Goal: Task Accomplishment & Management: Complete application form

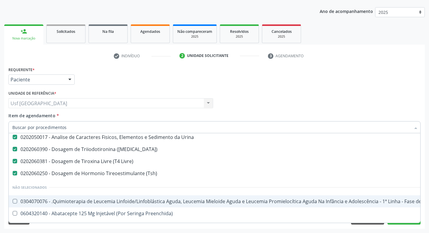
scroll to position [181, 0]
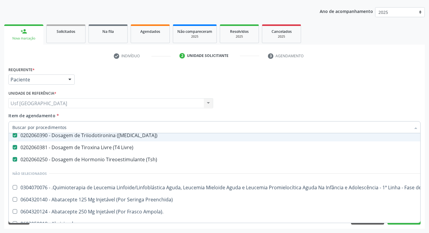
click at [333, 83] on div "Requerente * Paciente Profissional de Saúde Paciente Nenhum resultado encontrad…" at bounding box center [215, 77] width 416 height 24
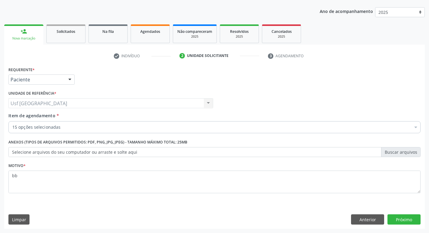
scroll to position [0, 0]
click at [394, 216] on button "Próximo" at bounding box center [404, 219] width 33 height 10
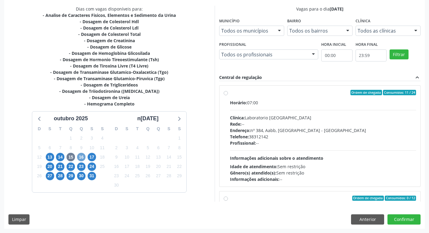
click at [83, 157] on span "16" at bounding box center [81, 157] width 8 height 8
click at [70, 158] on span "15" at bounding box center [71, 157] width 8 height 8
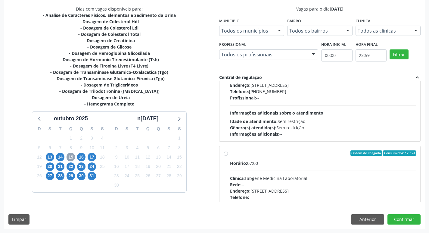
scroll to position [181, 0]
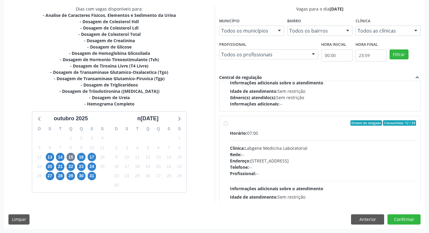
drag, startPoint x: 249, startPoint y: 144, endPoint x: 245, endPoint y: 133, distance: 11.8
click at [249, 144] on div "Horário: 07:00 Clínica: Labgene Medicina Laboratorial Rede: -- Endereço: nº 531…" at bounding box center [323, 171] width 187 height 83
click at [228, 126] on input "Ordem de chegada Consumidos: 12 / 24 Horário: 07:00 Clínica: Labgene Medicina L…" at bounding box center [226, 122] width 4 height 5
radio input "true"
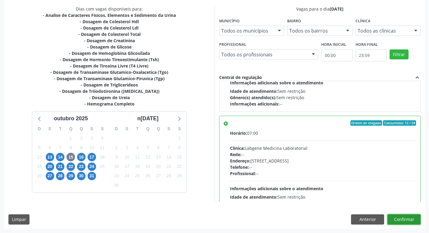
click at [398, 216] on button "Confirmar" at bounding box center [404, 219] width 33 height 10
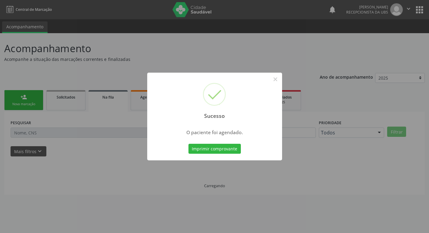
scroll to position [0, 0]
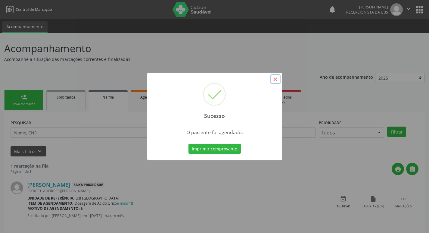
click at [274, 79] on button "×" at bounding box center [276, 79] width 10 height 10
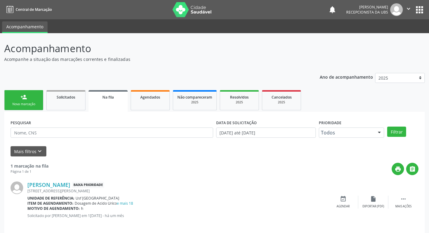
click at [30, 93] on link "person_add Nova marcação" at bounding box center [23, 100] width 39 height 20
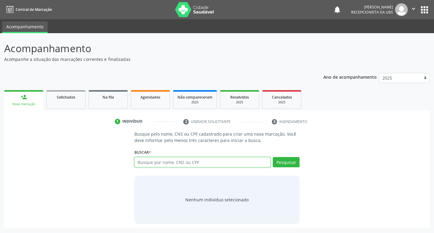
click at [152, 159] on input "text" at bounding box center [202, 162] width 136 height 10
type input "700001328290403"
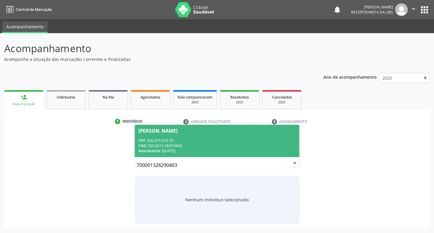
click at [223, 147] on div "CNS: 700 0013 2829 0403" at bounding box center [217, 145] width 158 height 5
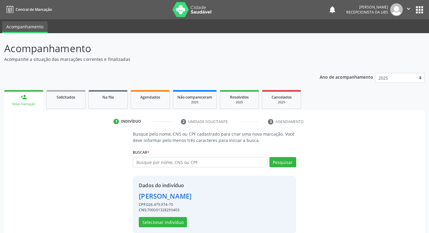
click at [178, 227] on div "Dados do indivíduo Maria da Penha Pereira Lima CPF: 026.479.974-70 CNS: 7000013…" at bounding box center [214, 205] width 163 height 58
click at [179, 224] on button "Selecionar indivíduo" at bounding box center [163, 222] width 48 height 10
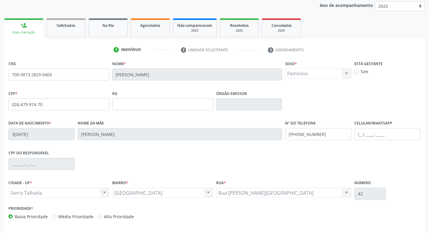
scroll to position [94, 0]
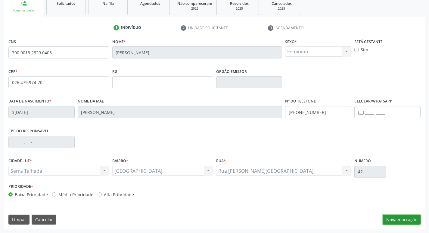
click at [400, 218] on button "Nova marcação" at bounding box center [402, 220] width 38 height 10
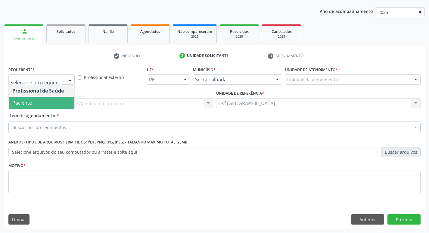
click at [41, 105] on span "Paciente" at bounding box center [42, 103] width 66 height 12
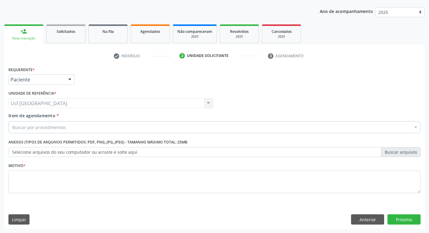
click at [43, 132] on div "Buscar por procedimentos" at bounding box center [214, 127] width 413 height 12
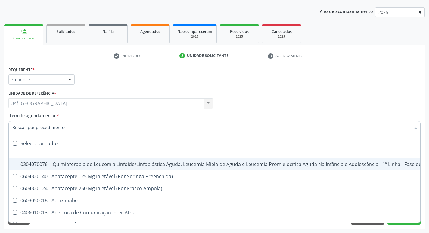
click at [43, 129] on input "Item de agendamento *" at bounding box center [211, 127] width 399 height 12
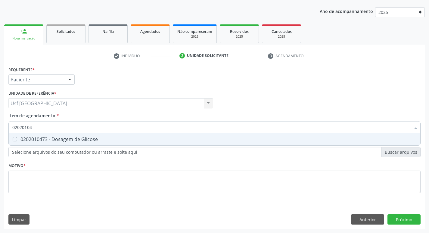
type input "020201047"
click at [52, 138] on div "0202010473 - Dosagem de Glicose" at bounding box center [214, 139] width 405 height 5
checkbox Glicose "true"
type input "02020104"
checkbox Glicose "false"
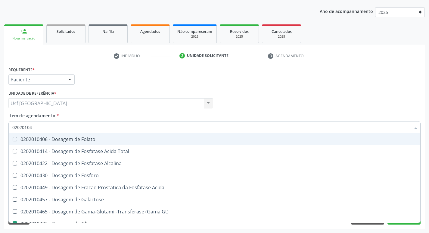
type input "0202010"
checkbox Glicose "false"
type input "0"
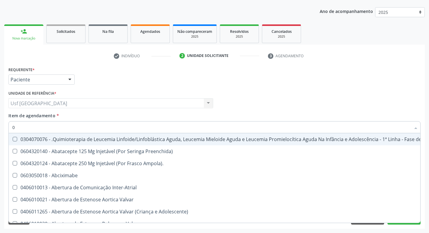
type input "02"
checkbox Coclear "true"
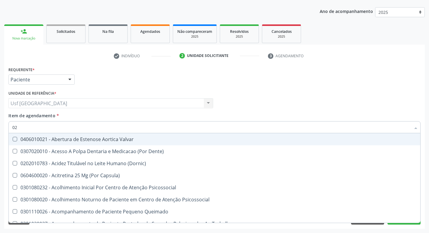
type input "020"
checkbox \(Qualitativo\) "true"
checkbox Glicose "false"
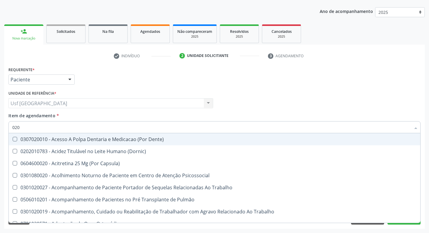
type input "0202"
checkbox Laser "true"
checkbox Glicose "false"
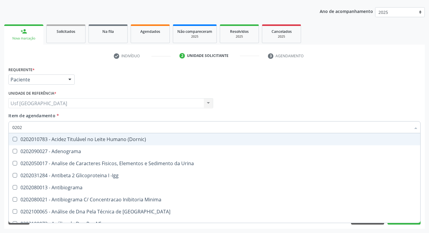
type input "02020"
checkbox Xi "true"
checkbox Glicose "false"
type input "020201"
checkbox T3 "true"
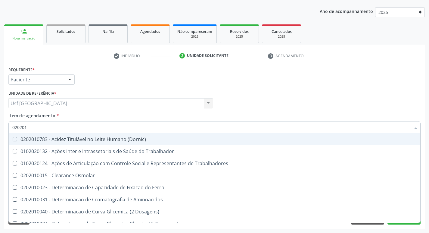
type input "0202010"
checkbox II "true"
checkbox Glicose "false"
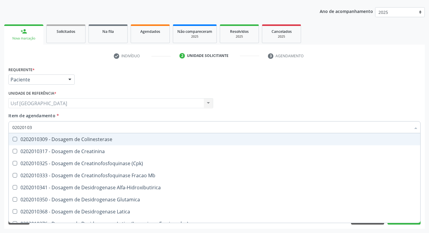
type input "020201031"
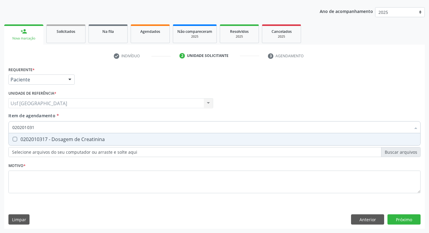
click at [55, 137] on div "0202010317 - Dosagem de Creatinina" at bounding box center [214, 139] width 405 height 5
checkbox Creatinina "true"
type input "02020103"
checkbox Creatinina "false"
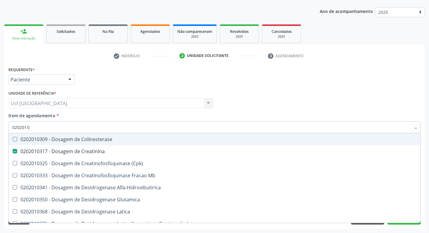
type input "020201"
checkbox Creatinina "false"
type input "0"
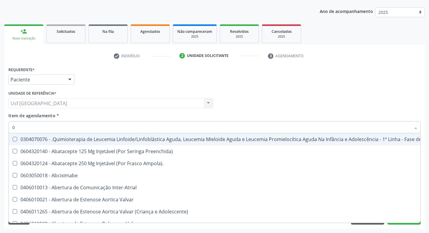
type input "02"
checkbox \(Liquido\) "true"
checkbox Coclear "true"
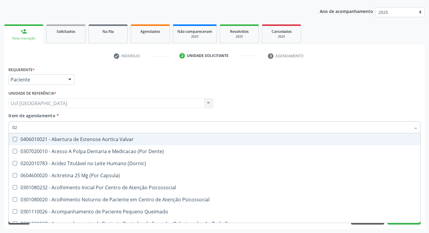
type input "020"
checkbox Complementar\) "true"
checkbox \(Qualitativo\) "true"
checkbox Creatinina "false"
checkbox Glicose "false"
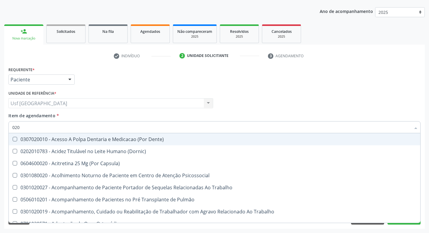
type input "0202"
checkbox Ossea "true"
checkbox Laser "true"
checkbox Creatinina "false"
checkbox Glicose "false"
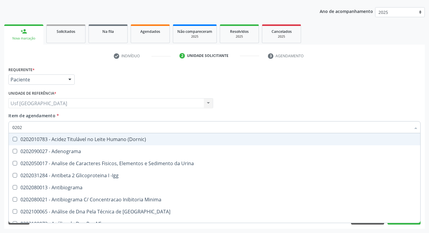
type input "02020"
checkbox Calcio "true"
checkbox Creatinina "false"
checkbox Xi "true"
checkbox Glicose "false"
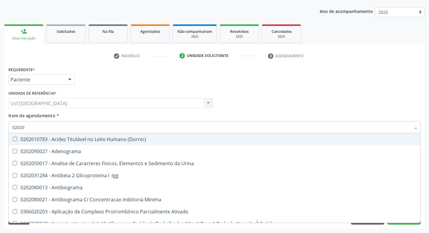
type input "020201"
checkbox Gestante "true"
checkbox T3 "true"
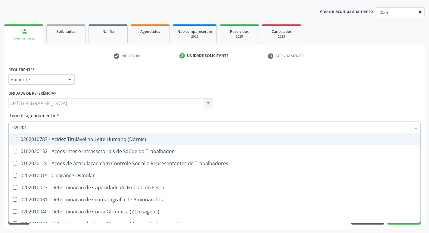
type input "0202010"
checkbox Ionizavel "true"
checkbox Creatinina "false"
checkbox II "true"
checkbox Glicose "false"
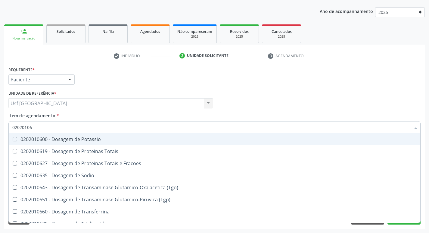
type input "020201069"
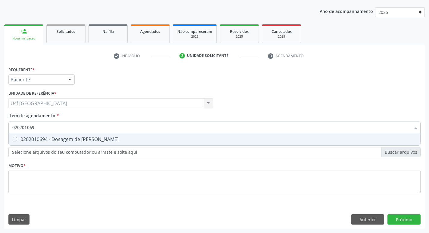
click at [55, 137] on div "0202010694 - Dosagem de [PERSON_NAME]" at bounding box center [214, 139] width 405 height 5
checkbox Ureia "true"
type input "02020106"
checkbox Ureia "false"
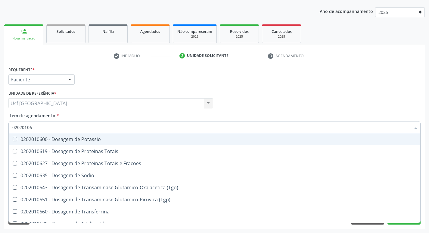
type input "0202010"
checkbox Ureia "false"
type input "0"
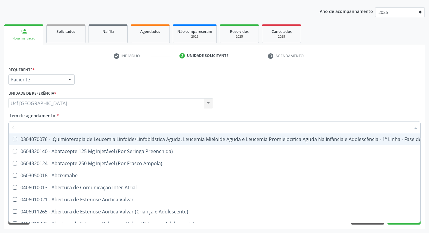
type input "co"
checkbox Tempo "true"
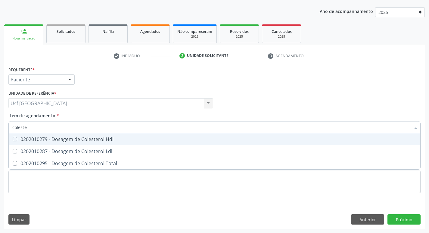
type input "colester"
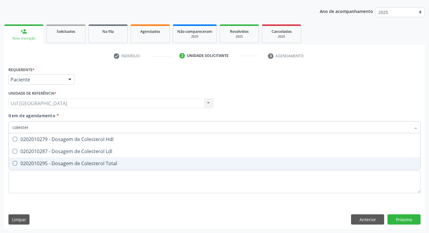
click at [66, 166] on div "0202010295 - Dosagem de Colesterol Total" at bounding box center [214, 163] width 405 height 5
checkbox Total "true"
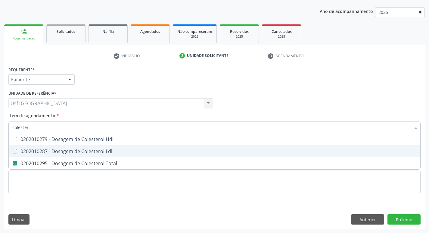
drag, startPoint x: 74, startPoint y: 151, endPoint x: 77, endPoint y: 141, distance: 10.8
click at [74, 149] on div "0202010287 - Dosagem de Colesterol Ldl" at bounding box center [214, 151] width 405 height 5
checkbox Ldl "true"
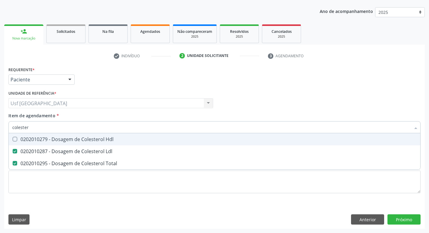
click at [77, 138] on div "0202010279 - Dosagem de Colesterol Hdl" at bounding box center [214, 139] width 405 height 5
checkbox Hdl "true"
type input "cole"
checkbox Hdl "false"
checkbox Ldl "false"
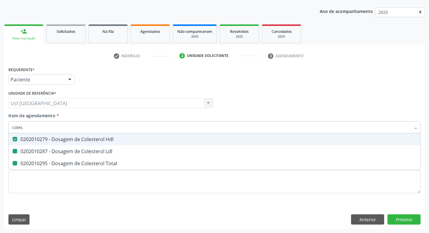
checkbox Total "false"
type input "c"
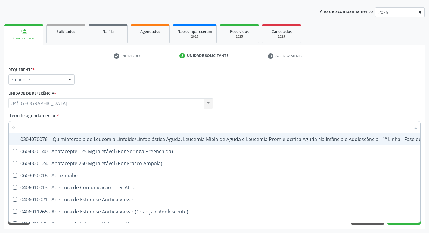
type input "02"
checkbox Dentária "true"
checkbox Antibiotico "true"
checkbox \(Liquido\) "true"
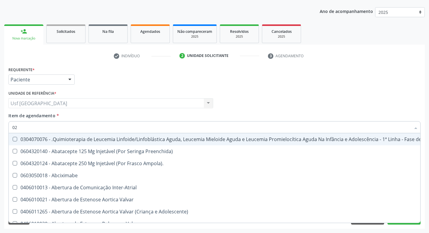
checkbox Coclear "true"
checkbox Colecistectomia "true"
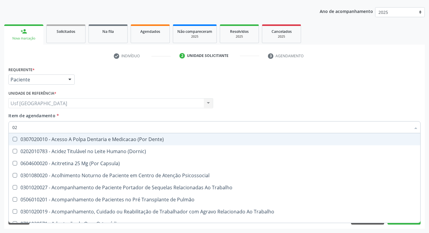
type input "020"
checkbox Hdl "true"
checkbox Ldl "true"
checkbox Total "true"
checkbox Creatinina "true"
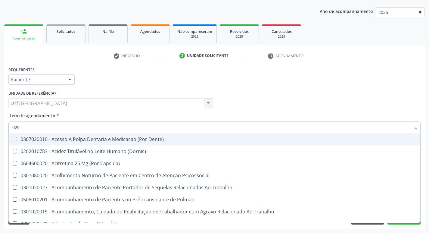
checkbox Glicose "true"
checkbox Ureia "true"
checkbox Tendao "false"
checkbox Amniótico "false"
checkbox Espermograma "false"
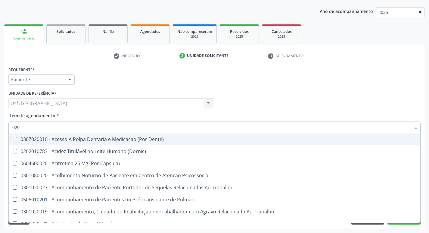
checkbox Cerebral "false"
checkbox Segmento\) "false"
checkbox Completo\) "false"
type input "0202"
checkbox Faringe\/Laringe "true"
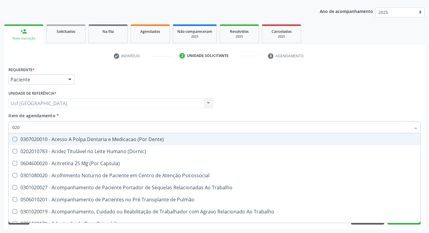
checkbox Puncao "true"
checkbox Fragmento "true"
checkbox Ossea "true"
checkbox Laser "true"
checkbox Estimulo "true"
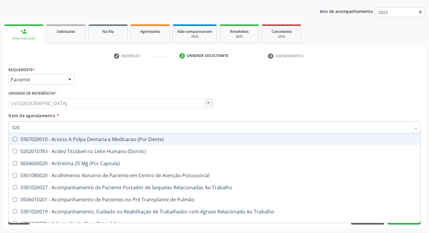
checkbox Hdl "false"
checkbox Ldl "false"
checkbox Total "false"
checkbox Creatinina "false"
checkbox Glicose "false"
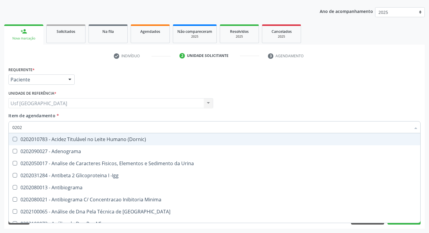
type input "02020"
checkbox \(Psa\) "true"
checkbox III "true"
checkbox Barbituratos "true"
checkbox Calcio "true"
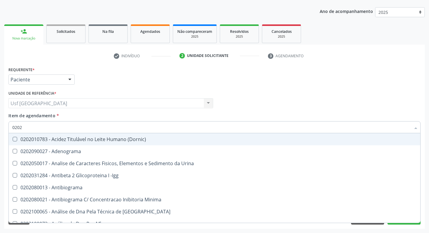
checkbox Hdl "false"
checkbox Ldl "false"
checkbox Total "false"
checkbox Creatinina "false"
checkbox Xi "true"
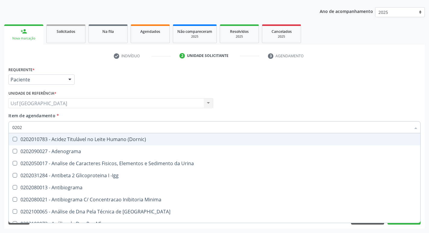
checkbox Glicose "false"
checkbox Derrames "true"
checkbox Ureia "false"
type input "020201"
checkbox \(Pos-Pasteurização\) "true"
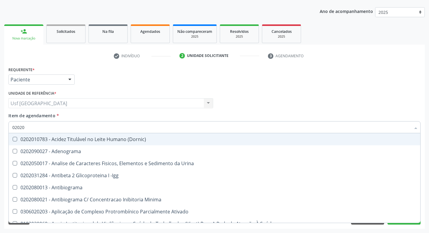
checkbox Molecular "true"
checkbox Parceria\) "true"
checkbox Gestante "true"
checkbox T3 "true"
checkbox Ascorbico "true"
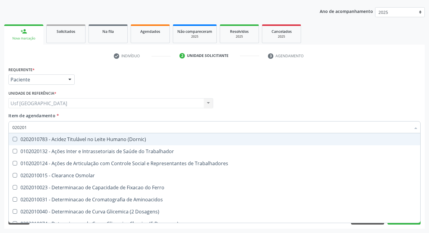
type input "0202010"
checkbox Circulante "true"
checkbox III "true"
checkbox Fracoes "true"
checkbox Ionizavel "true"
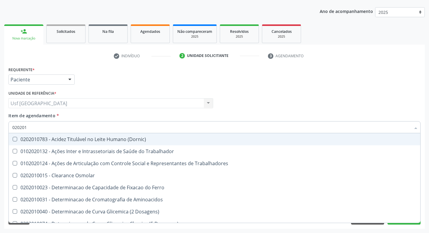
checkbox Hdl "false"
checkbox Ldl "false"
checkbox Total "false"
checkbox Creatinina "false"
checkbox II "true"
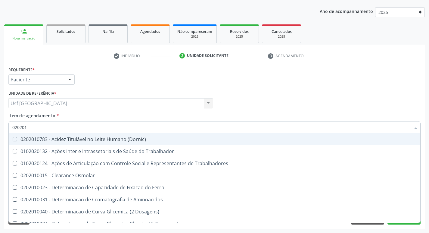
checkbox Glicose "false"
checkbox Piruvato "true"
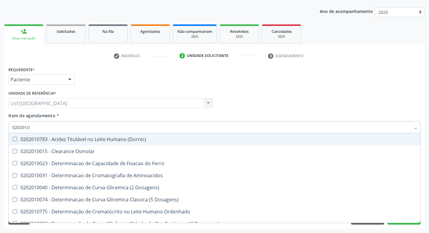
type input "02020102"
checkbox Dosagens\) "true"
checkbox Osmolaridade "true"
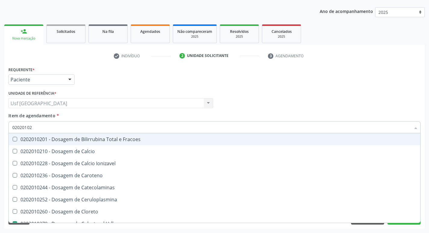
type input "020201020"
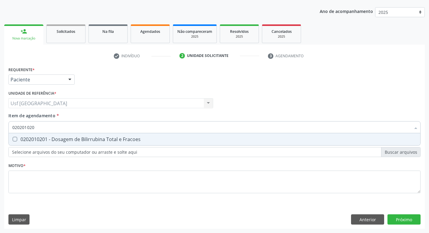
click at [79, 138] on div "0202010201 - Dosagem de Bilirrubina Total e Fracoes" at bounding box center [214, 139] width 405 height 5
checkbox Fracoes "true"
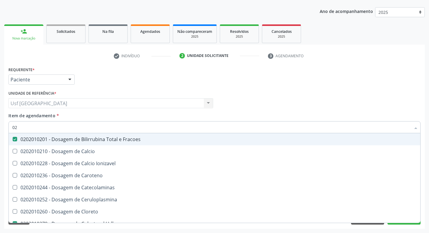
type input "0"
checkbox Fracoes "false"
checkbox Hdl "false"
checkbox Ldl "false"
checkbox Total "false"
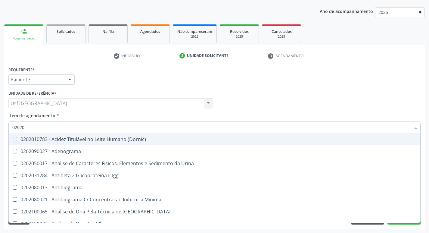
type input "020201"
checkbox B "true"
checkbox Fungos "true"
checkbox Micobactérias "true"
checkbox Identificação "true"
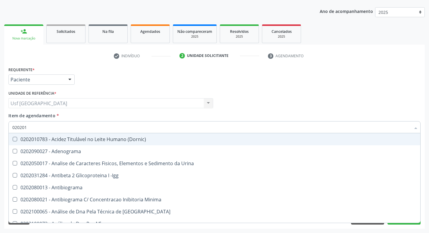
checkbox Biotinidase "true"
checkbox Dosagens\) "true"
checkbox \(Tap\) "true"
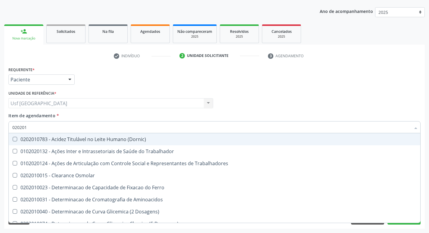
type input "0202010"
checkbox Vanilmandelico "true"
checkbox Circulante "true"
checkbox III "true"
checkbox Ionizavel "true"
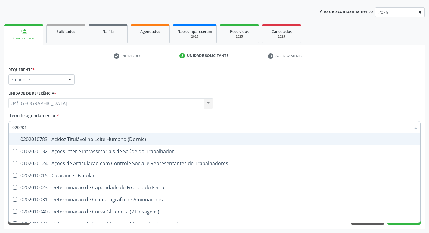
checkbox Hdl "false"
checkbox Ldl "false"
checkbox Total "false"
checkbox Creatinina "false"
checkbox II "true"
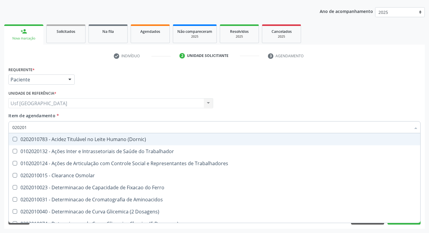
checkbox Glicose "false"
checkbox Piruvato "true"
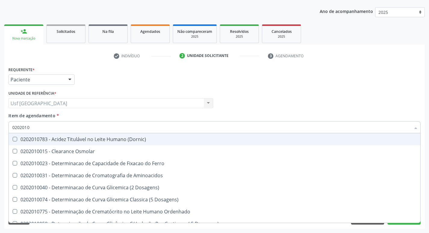
type input "02020106"
checkbox Osmolaridade "true"
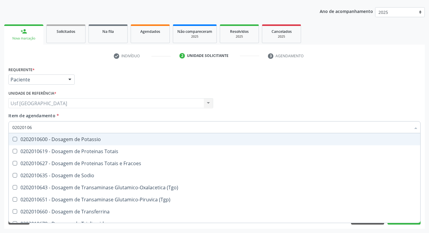
type input "020201064"
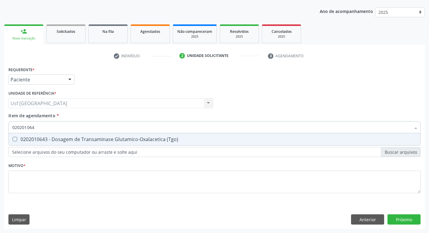
click at [79, 138] on div "0202010643 - Dosagem de Transaminase Glutamico-Oxalacetica (Tgo)" at bounding box center [214, 139] width 405 height 5
checkbox \(Tgo\) "true"
type input "02020106"
checkbox \(Tgo\) "false"
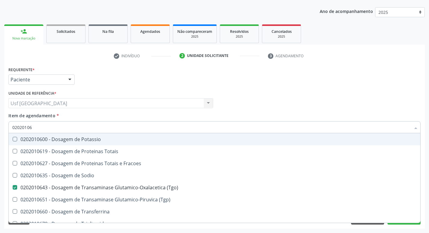
type input "0202010"
checkbox \(Tgo\) "false"
checkbox Ureia "false"
type input "0"
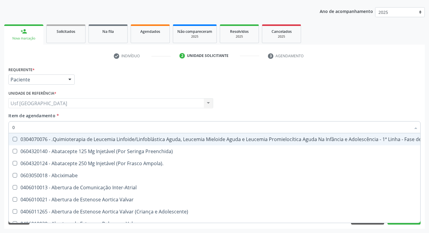
type input "02"
checkbox Ciclodialise "true"
checkbox Dentária "true"
checkbox Antibiotico "true"
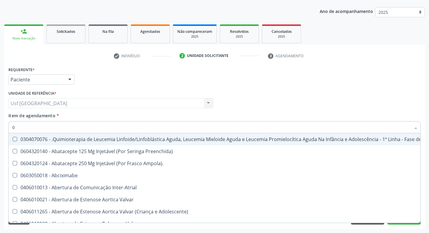
checkbox \(Liquido\) "true"
checkbox Coclear "true"
checkbox Comprimido\) "true"
checkbox Colecistectomia "true"
type input "020"
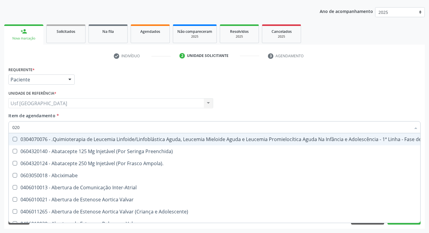
checkbox Transeptal "true"
checkbox Comprimido\) "true"
checkbox Lenta\) "true"
checkbox Ml\) "true"
checkbox Tireoide "true"
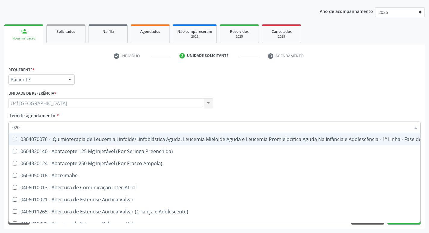
checkbox Transplantado "true"
checkbox Ampola\) "true"
checkbox Capilaroscopia "true"
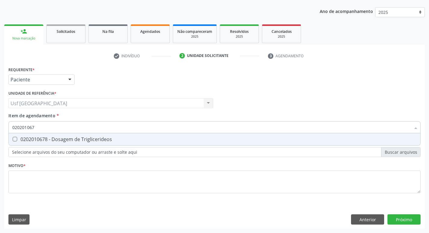
click at [79, 138] on div "0202010678 - Dosagem de Triglicerideos" at bounding box center [214, 139] width 405 height 5
click at [79, 138] on div "0202010503 - Dosagem de Hemoglobina Glicosilada" at bounding box center [214, 139] width 405 height 5
click at [79, 138] on div "0202020380 - Hemograma Completo" at bounding box center [214, 139] width 405 height 5
click at [79, 138] on div "0202060381 - Dosagem de Tiroxina Livre (T4 Livre)" at bounding box center [214, 139] width 405 height 5
click at [79, 138] on div "0202060250 - Dosagem de Hormonio Tireoestimulante (Tsh)" at bounding box center [214, 139] width 405 height 5
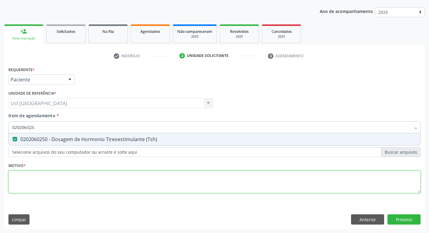
click at [49, 176] on div "Requerente * Paciente Profissional de Saúde Paciente Nenhum resultado encontrad…" at bounding box center [214, 133] width 413 height 136
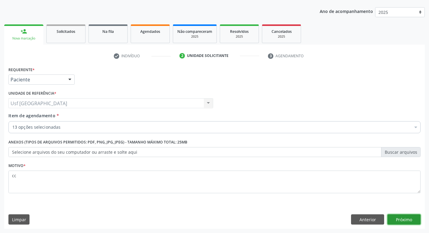
click at [403, 220] on button "Próximo" at bounding box center [404, 219] width 33 height 10
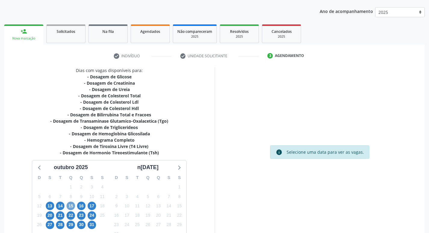
click at [73, 204] on span "15" at bounding box center [71, 206] width 8 height 8
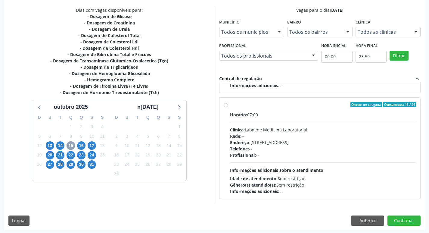
scroll to position [201, 0]
click at [314, 118] on div "Horário: 07:00 Clínica: Labgene Medicina Laboratorial Rede: -- Endereço: nº 531…" at bounding box center [323, 152] width 187 height 83
click at [228, 107] on input "Ordem de chegada Consumidos: 13 / 24 Horário: 07:00 Clínica: Labgene Medicina L…" at bounding box center [226, 104] width 4 height 5
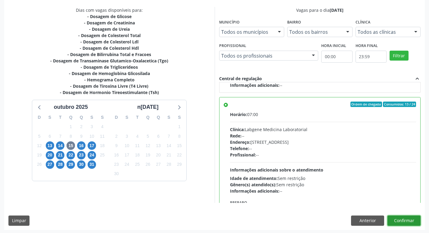
click at [393, 218] on button "Confirmar" at bounding box center [404, 220] width 33 height 10
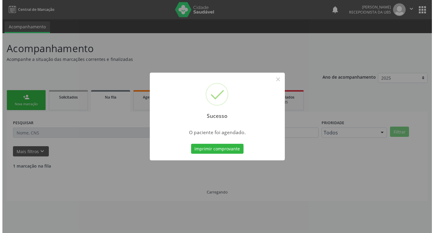
scroll to position [0, 0]
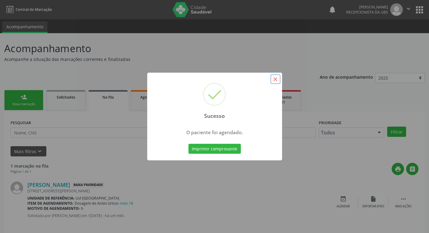
click at [276, 80] on button "×" at bounding box center [276, 79] width 10 height 10
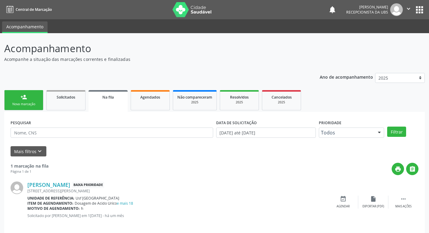
click at [16, 95] on link "person_add Nova marcação" at bounding box center [23, 100] width 39 height 20
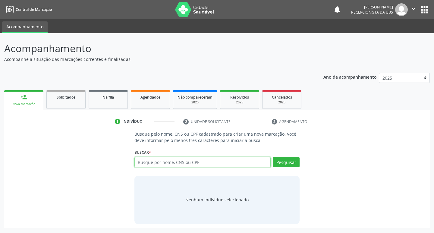
click at [172, 158] on input "text" at bounding box center [202, 162] width 136 height 10
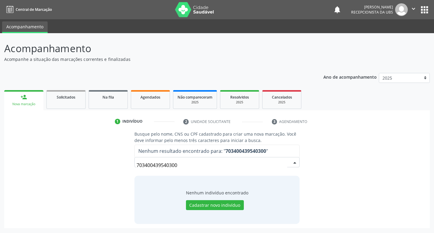
drag, startPoint x: 177, startPoint y: 168, endPoint x: 115, endPoint y: 180, distance: 63.5
click at [115, 180] on div "Busque pelo nome, CNS ou CPF cadastrado para criar uma nova marcação. Você deve…" at bounding box center [216, 177] width 417 height 93
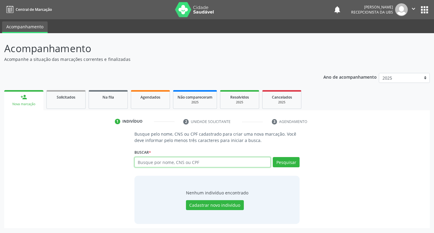
click at [203, 162] on input "text" at bounding box center [202, 162] width 136 height 10
paste input "703400439540300"
type input "703400439540300"
type input "7"
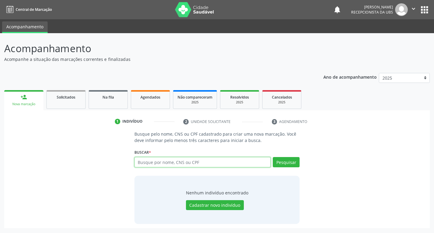
click at [160, 167] on input "text" at bounding box center [202, 162] width 136 height 10
paste input "708007339731520"
type input "708007339731520"
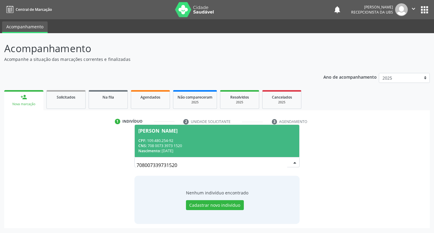
click at [188, 145] on div "CNS: 708 0073 3973 1520" at bounding box center [217, 145] width 158 height 5
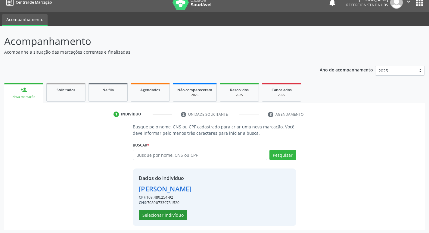
scroll to position [9, 0]
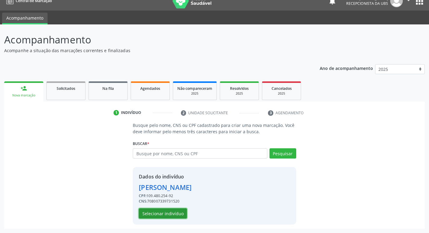
click at [177, 217] on button "Selecionar indivíduo" at bounding box center [163, 213] width 48 height 10
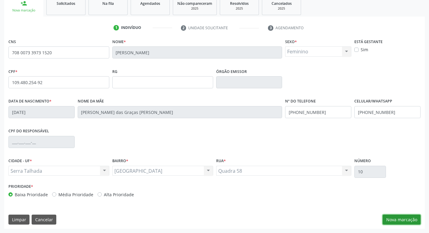
click at [398, 215] on button "Nova marcação" at bounding box center [402, 220] width 38 height 10
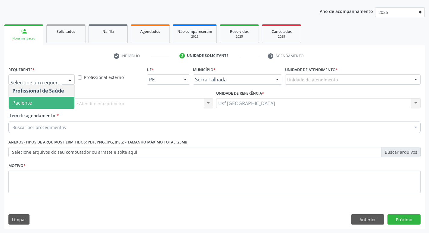
click at [21, 104] on span "Paciente" at bounding box center [22, 102] width 20 height 7
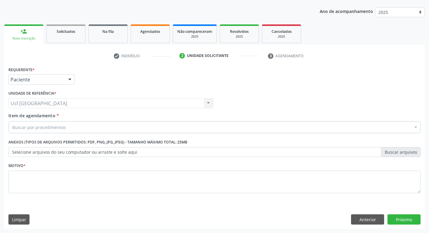
click at [24, 132] on div "Buscar por procedimentos" at bounding box center [214, 127] width 413 height 12
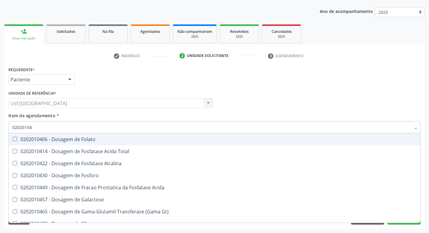
type input "020201047"
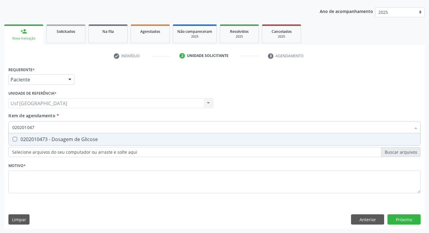
click at [24, 145] on span "0202010473 - Dosagem de Glicose" at bounding box center [215, 139] width 412 height 12
checkbox Glicose "true"
type input "02020104"
checkbox Glicose "false"
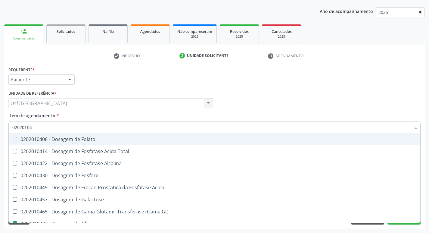
type input "0202010"
checkbox Glicose "false"
type input "0"
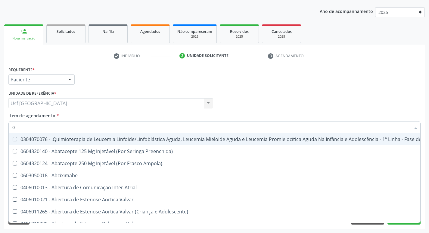
type input "02"
checkbox Coclear "true"
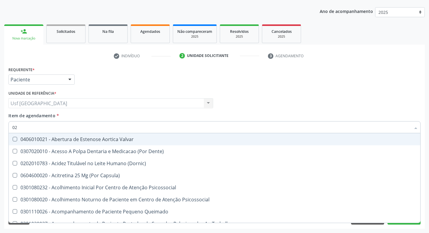
type input "020"
checkbox \(Qualitativo\) "true"
checkbox Glicose "false"
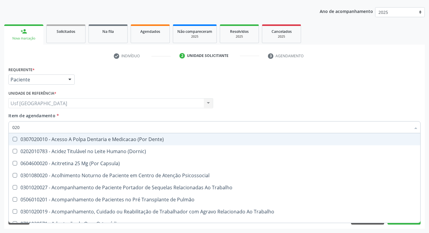
type input "0202"
checkbox Laser "true"
checkbox Glicose "false"
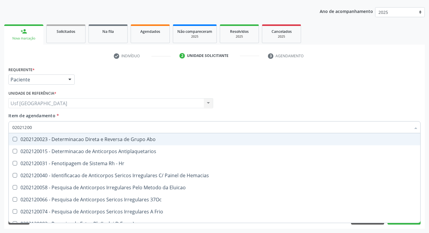
type input "020212002"
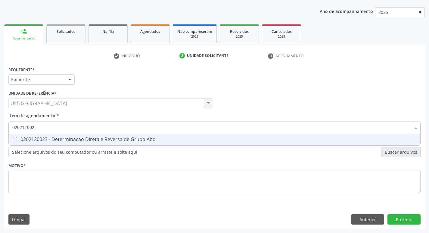
click at [24, 145] on span "0202120023 - Determinacao Direta e Reversa de Grupo Abo" at bounding box center [215, 139] width 412 height 12
checkbox Abo "true"
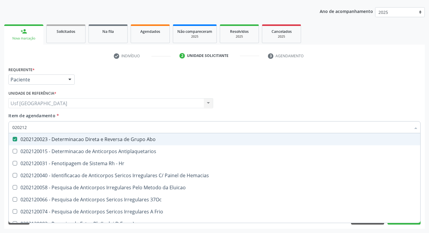
type input "02021"
checkbox Abo "false"
checkbox \(Tia\) "true"
type input "0"
checkbox \(Tia\) "false"
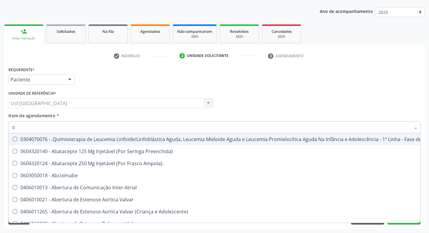
type input "02"
checkbox Mama "true"
checkbox Coclear "true"
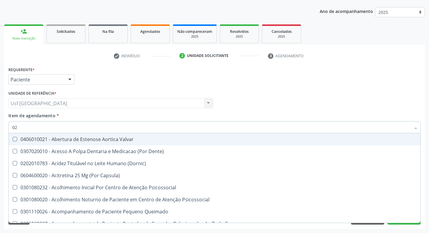
type input "021"
checkbox Coluna "true"
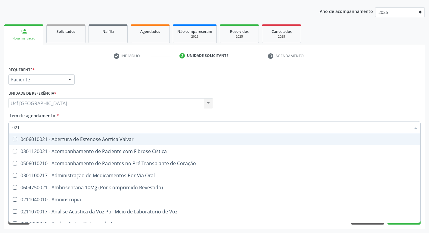
type input "02"
checkbox Abo "false"
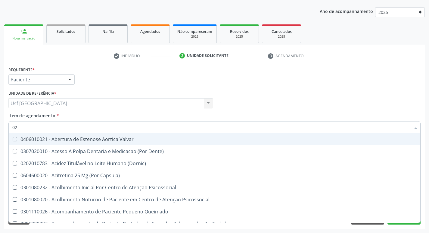
type input "020"
checkbox Projecoes\) "true"
checkbox \(Qualitativo\) "true"
checkbox Abo "false"
checkbox Glicose "false"
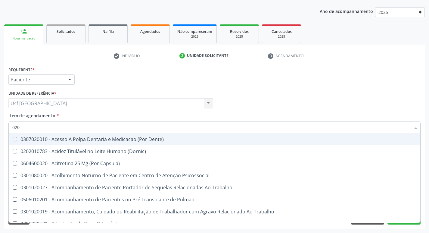
type input "0202"
checkbox Coagulação\ "true"
checkbox Laser "true"
checkbox Abo "false"
checkbox Glicose "false"
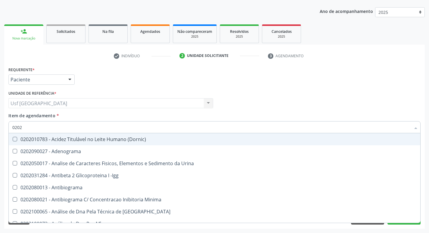
type input "02021"
checkbox Ativado "true"
checkbox Abo "false"
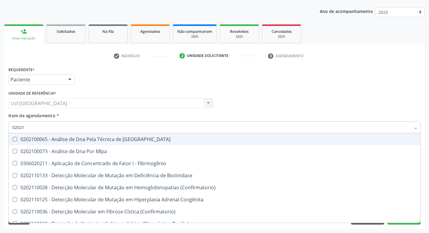
type input "020212"
checkbox Blot "true"
checkbox Abo "false"
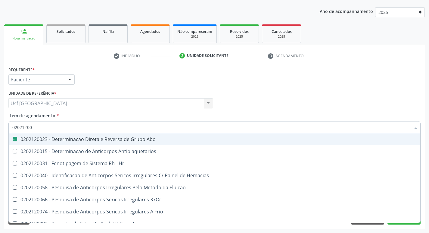
type input "020212008"
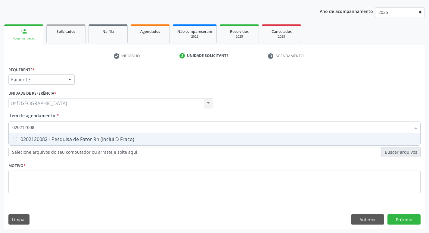
click at [24, 145] on span "0202120082 - Pesquisa de Fator Rh (Inclui D Fraco)" at bounding box center [215, 139] width 412 height 12
checkbox Fraco\) "true"
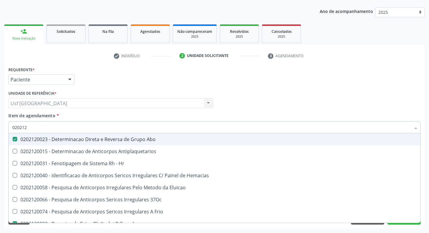
type input "02021"
checkbox Abo "false"
checkbox Fraco\) "false"
checkbox \(Tia\) "true"
type input "0"
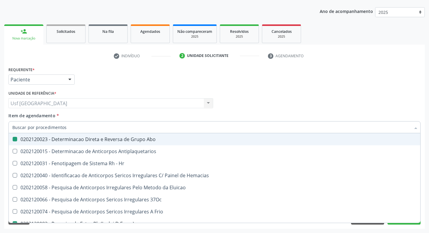
checkbox \(Tia\) "false"
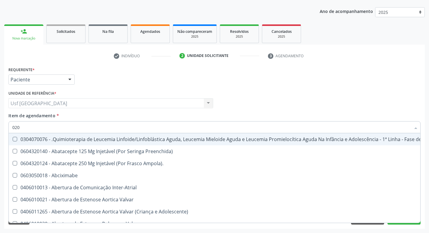
type input "0202"
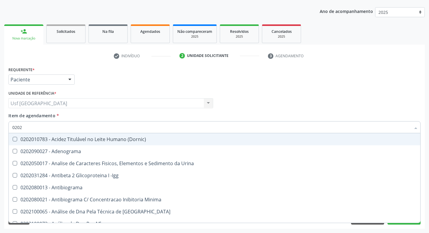
checkbox Abo "true"
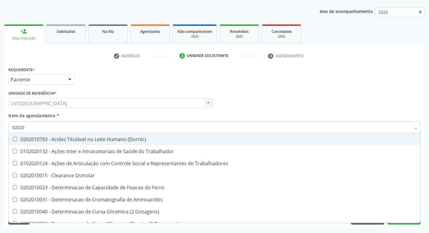
type input "020201"
checkbox Folato "false"
checkbox Glicose "true"
type input "0202010"
checkbox II "true"
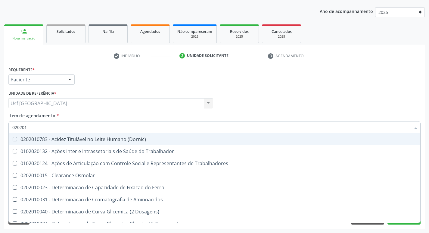
checkbox Glicose "false"
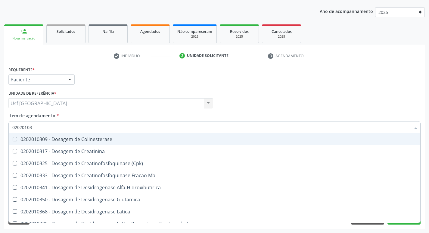
type input "020201031"
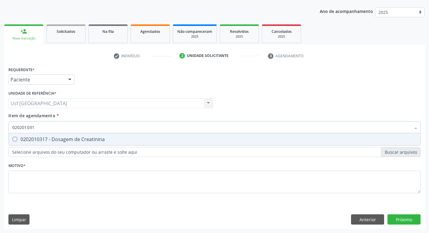
click at [34, 137] on div "0202010317 - Dosagem de Creatinina" at bounding box center [214, 139] width 405 height 5
checkbox Creatinina "true"
type input "02020103"
checkbox Creatinina "false"
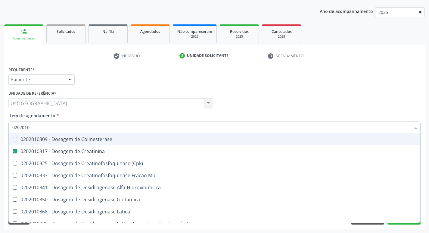
type input "020201"
checkbox Creatinina "false"
type input "0"
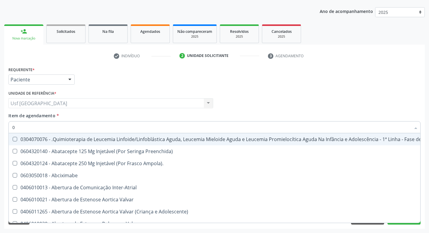
type input "02"
checkbox Mama "true"
checkbox \(Liquido\) "true"
checkbox Coclear "true"
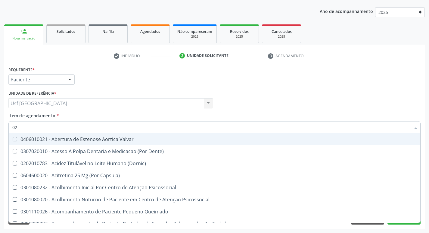
type input "020"
checkbox Projecoes\) "true"
checkbox Complementar\) "true"
checkbox \(Qualitativo\) "true"
checkbox Abo "false"
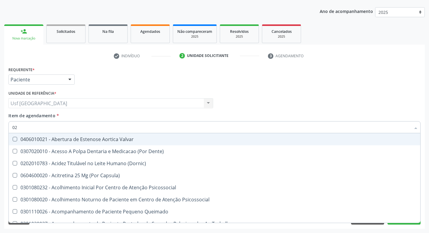
checkbox Creatinina "false"
checkbox Glicose "false"
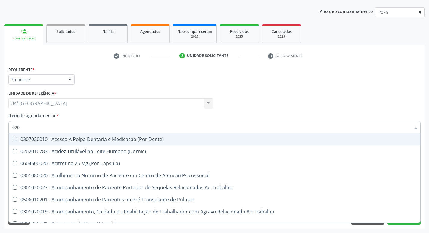
type input "0202"
checkbox Coagulação\ "true"
checkbox Ossea "true"
checkbox Laser "true"
checkbox Abo "false"
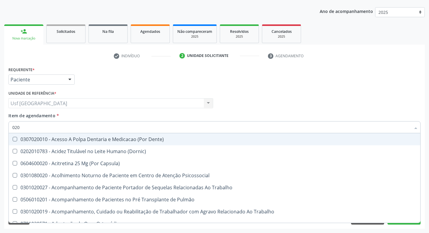
checkbox Bloqueio "true"
checkbox Creatinina "false"
checkbox Glicose "false"
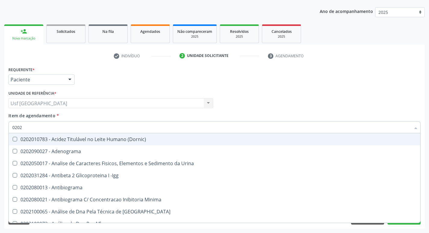
type input "02020"
checkbox Abo "false"
checkbox Calcio "true"
checkbox Creatinina "false"
checkbox Xi "true"
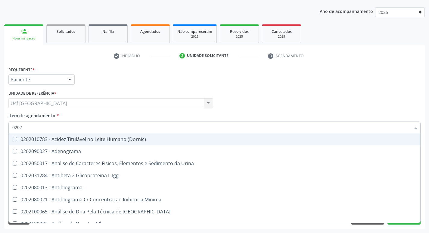
checkbox Glicose "false"
checkbox Fraco\) "false"
type input "020201"
checkbox Gestante "true"
checkbox T3 "true"
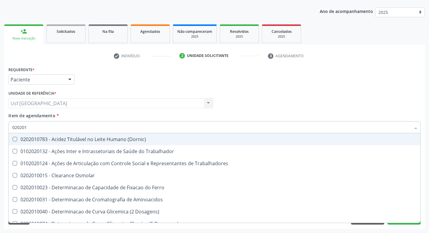
type input "0202010"
checkbox Ionizavel "true"
checkbox Creatinina "false"
checkbox II "true"
checkbox Glicose "false"
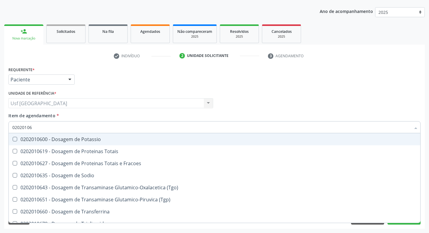
type input "020201069"
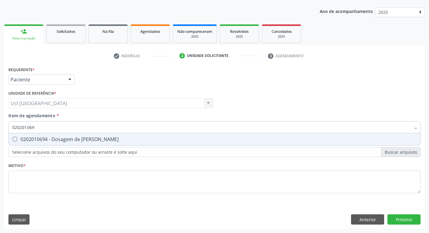
click at [36, 138] on div "0202010694 - Dosagem de [PERSON_NAME]" at bounding box center [214, 139] width 405 height 5
checkbox Ureia "true"
type input "02020106"
checkbox Ureia "false"
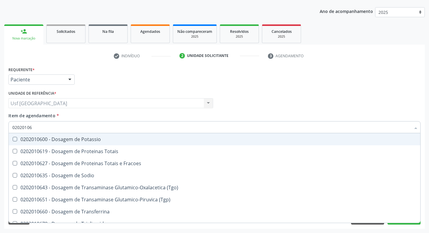
type input "0202010"
checkbox Ureia "false"
type input "0"
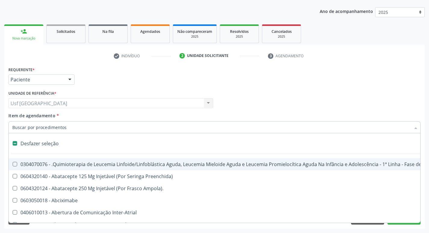
type input "h"
checkbox Face "true"
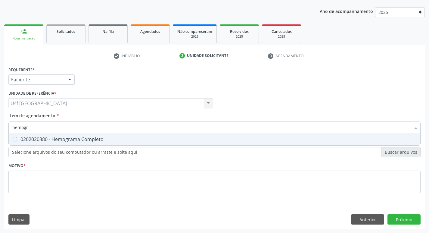
type input "hemogra"
click at [40, 131] on div "hemogra Desfazer seleção 0202020380 - Hemograma Completo Nenhum resultado encon…" at bounding box center [214, 126] width 413 height 10
click at [37, 138] on div "0202020380 - Hemograma Completo" at bounding box center [214, 139] width 405 height 5
checkbox Completo "true"
type input "hemog"
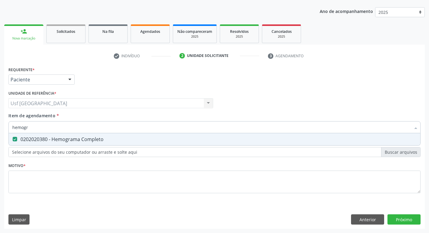
checkbox Completo "false"
type input "h"
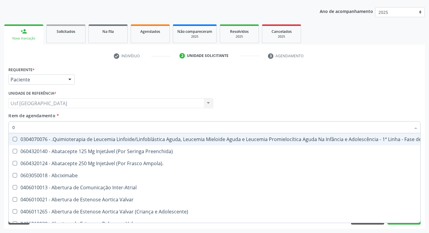
type input "02"
checkbox Mama "true"
checkbox \(Liquido\) "true"
checkbox Coclear "true"
checkbox Colecistectomia "true"
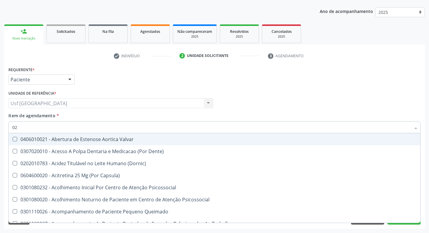
type input "020"
checkbox Projecoes\) "true"
checkbox Complementar\) "true"
checkbox \(Qualitativo\) "true"
checkbox Abo "false"
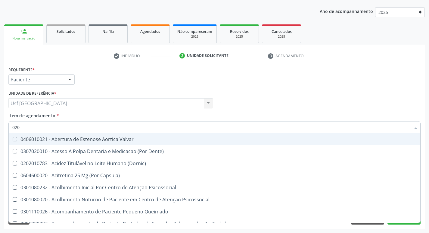
checkbox Ii\) "true"
checkbox Creatinina "false"
checkbox Glicose "false"
checkbox \(T3\) "true"
checkbox Ureia "false"
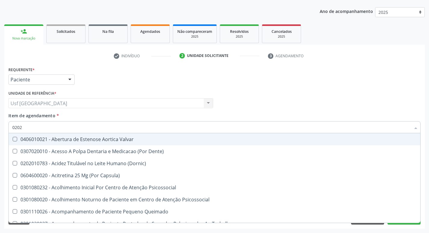
type input "02020"
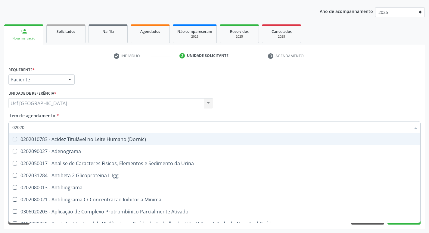
checkbox Dosagens\) "false"
checkbox Creatinina "true"
checkbox Viii "false"
checkbox Glicose "true"
checkbox Lactato "false"
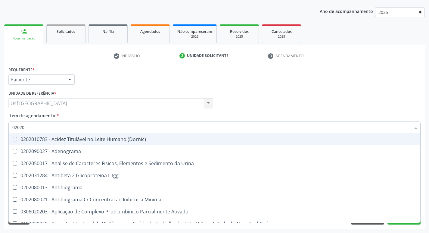
checkbox Ureia "true"
checkbox Hematocrito "false"
checkbox Completo "true"
checkbox Pylori "false"
checkbox S "false"
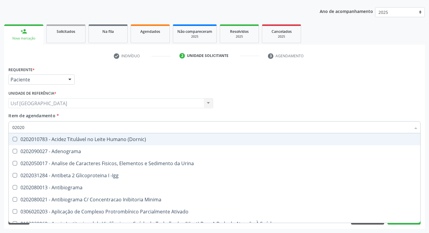
checkbox Gestante "false"
type input "020203"
checkbox Aminoacidos "true"
checkbox Creatinina "false"
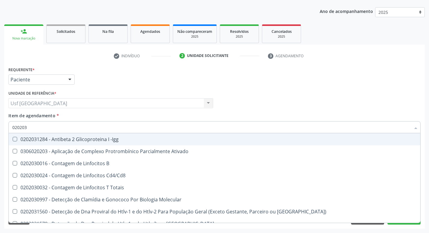
type input "0202030"
checkbox Completo "false"
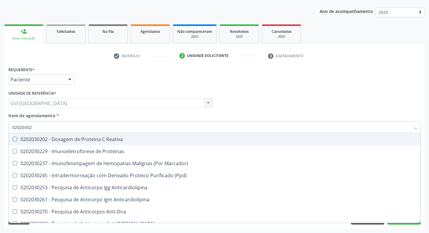
type input "020203020"
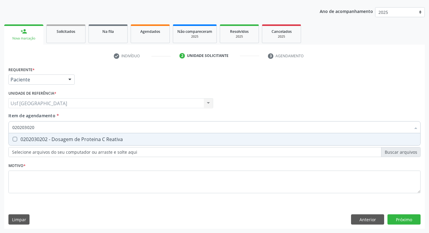
click at [37, 138] on div "0202030202 - Dosagem de Proteina C Reativa" at bounding box center [214, 139] width 405 height 5
checkbox Reativa "true"
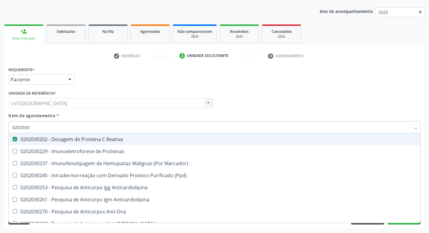
type input "020203"
checkbox Reativa "false"
type input "0"
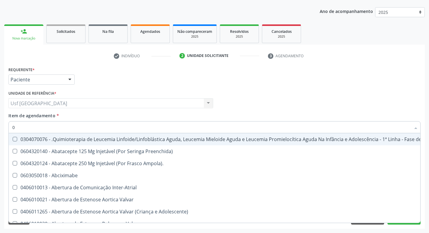
type input "02"
checkbox Mama "true"
checkbox \(Liquido\) "true"
checkbox Coclear "true"
checkbox Clamidia "true"
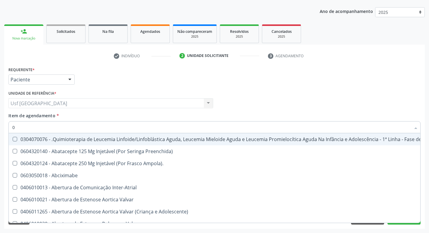
checkbox Colecistectomia "true"
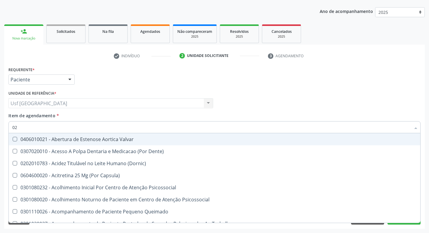
type input "020"
checkbox Projecoes\) "true"
checkbox Complementar\) "true"
checkbox \(Qualitativo\) "true"
checkbox Abo "false"
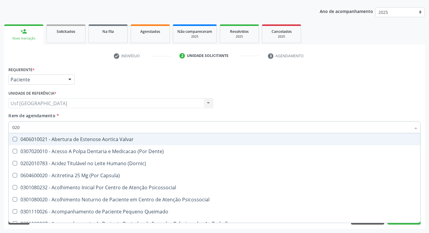
checkbox Pernoite "true"
checkbox Ii\) "true"
checkbox Creatinina "false"
checkbox Glicose "false"
checkbox Reativa "false"
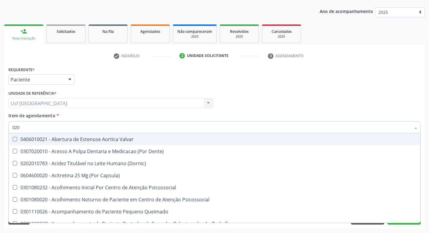
checkbox \(T3\) "true"
checkbox Ureia "false"
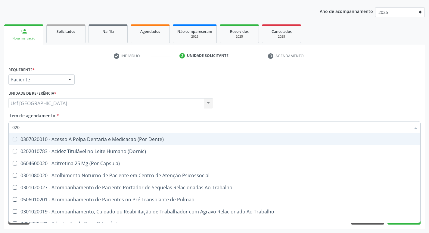
type input "0202"
checkbox Coagulação\ "true"
checkbox Ossea "true"
checkbox Laser "true"
checkbox Gastro-Esofagico "true"
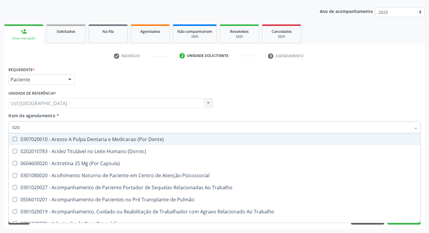
checkbox Estimulo "true"
checkbox Biologica "true"
checkbox Abo "false"
checkbox Bloqueio "true"
checkbox Creatinina "false"
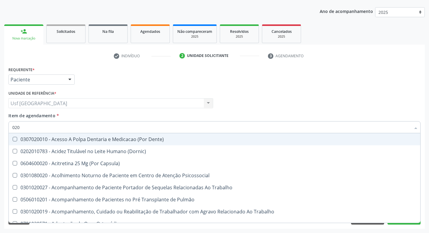
checkbox Glicose "false"
type input "02020"
checkbox Coagulação\ "false"
checkbox Aspiracao "true"
checkbox Ossea "false"
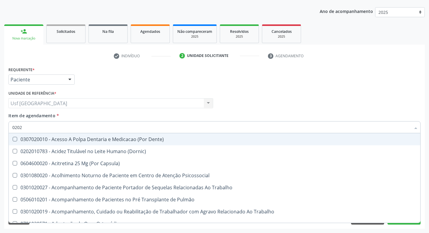
checkbox Salivar "true"
checkbox Laser "false"
checkbox \(Picc\) "true"
checkbox Gastro-Esofagico "false"
checkbox Esforco "true"
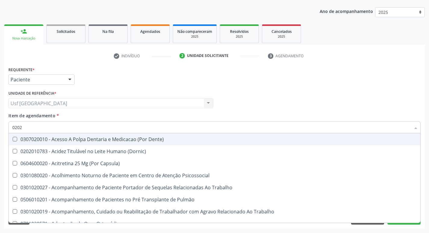
checkbox Estimulo "false"
checkbox \(Cantoplastia\) "true"
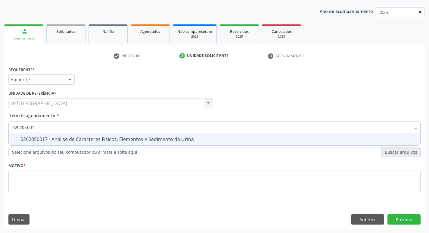
click at [37, 138] on div "0202050017 - Analise de Caracteres Fisicos, Elementos e Sedimento da Urina" at bounding box center [214, 139] width 405 height 5
click at [37, 138] on div "0202020070 - Determinação de Tempo de Coagulação" at bounding box center [214, 139] width 405 height 5
click at [37, 138] on div "0202020096 - Determinação de Tempo de Sangramento -Duke" at bounding box center [214, 139] width 405 height 5
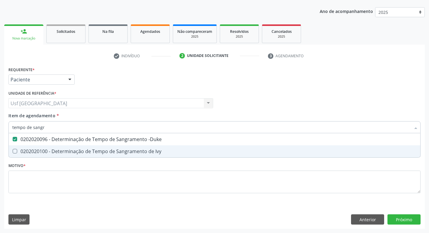
click at [43, 153] on div "0202020100 - Determinação de Tempo de Sangramento de Ivy" at bounding box center [214, 151] width 405 height 5
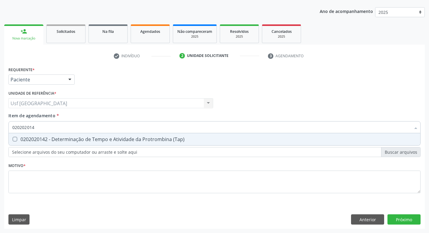
drag, startPoint x: 45, startPoint y: 143, endPoint x: 24, endPoint y: 163, distance: 29.2
click at [45, 143] on span "0202020142 - Determinação de Tempo e Atividade da Protrombina (Tap)" at bounding box center [215, 139] width 412 height 12
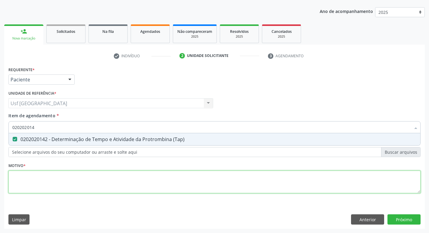
click at [19, 184] on div "Requerente * Paciente Profissional de Saúde Paciente Nenhum resultado encontrad…" at bounding box center [214, 133] width 413 height 136
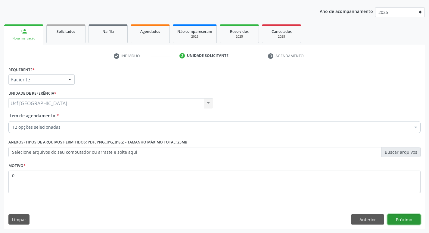
click at [420, 218] on button "Próximo" at bounding box center [404, 219] width 33 height 10
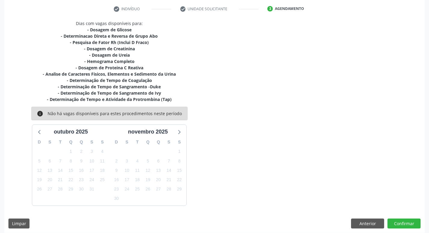
scroll to position [117, 0]
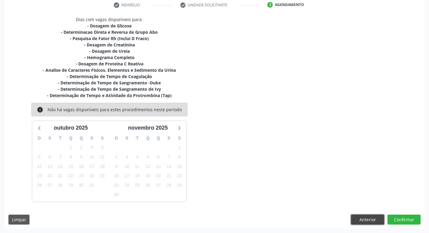
click at [374, 219] on button "Anterior" at bounding box center [367, 220] width 33 height 10
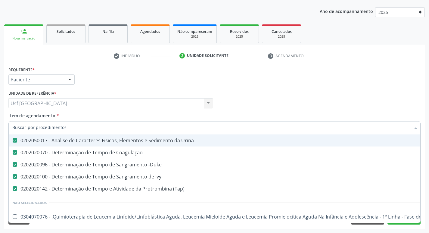
scroll to position [121, 0]
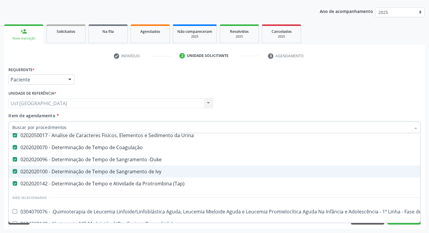
click at [124, 169] on div "0202020100 - Determinação de Tempo de Sangramento de Ivy" at bounding box center [246, 171] width 469 height 5
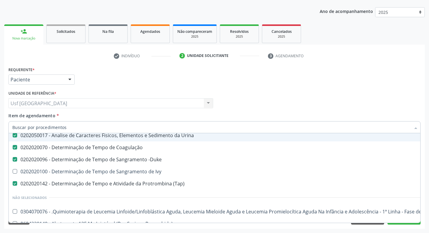
click at [326, 101] on div "Profissional Solicitante Por favor, selecione a Unidade de Atendimento primeiro…" at bounding box center [215, 101] width 416 height 24
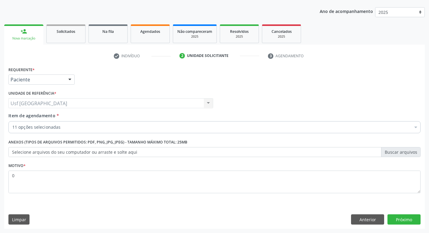
scroll to position [0, 0]
click at [409, 221] on button "Próximo" at bounding box center [404, 219] width 33 height 10
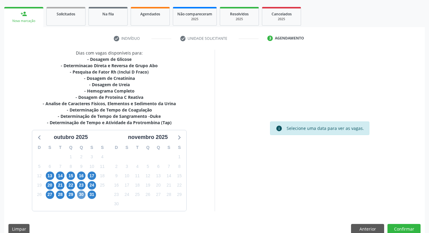
scroll to position [93, 0]
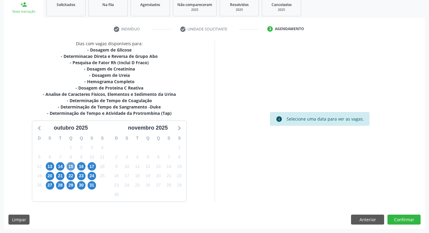
drag, startPoint x: 64, startPoint y: 161, endPoint x: 67, endPoint y: 164, distance: 4.9
click at [64, 161] on div "7" at bounding box center [60, 156] width 8 height 9
click at [70, 166] on span "15" at bounding box center [71, 166] width 8 height 8
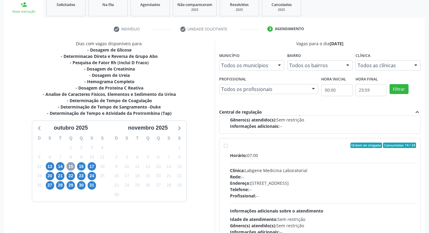
scroll to position [412, 0]
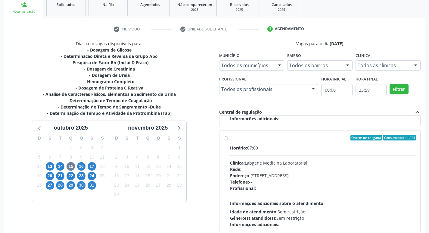
click at [291, 163] on div "Clínica: Labgene Medicina Laboratorial" at bounding box center [323, 163] width 187 height 6
click at [228, 140] on input "Ordem de chegada Consumidos: 14 / 24 Horário: 07:00 Clínica: Labgene Medicina L…" at bounding box center [226, 137] width 4 height 5
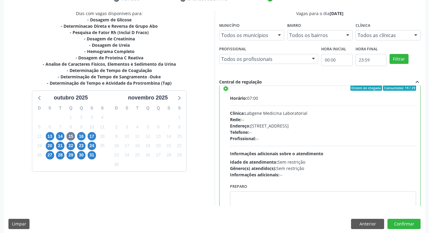
scroll to position [442, 0]
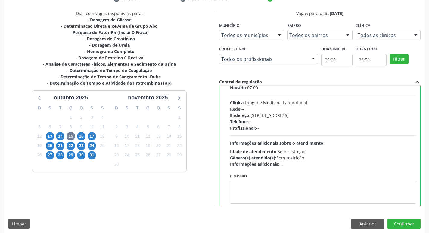
click at [405, 218] on div "Dias com vagas disponíveis para: - Dosagem de Glicose - Determinacao Direta e R…" at bounding box center [214, 121] width 421 height 223
click at [405, 220] on button "Confirmar" at bounding box center [404, 224] width 33 height 10
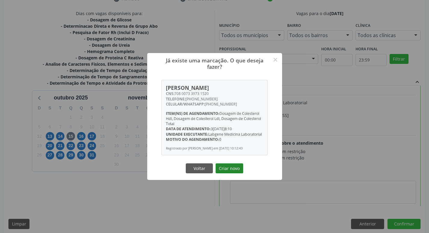
click at [240, 170] on button "Criar novo" at bounding box center [230, 168] width 28 height 10
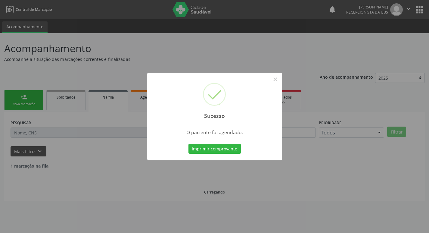
scroll to position [0, 0]
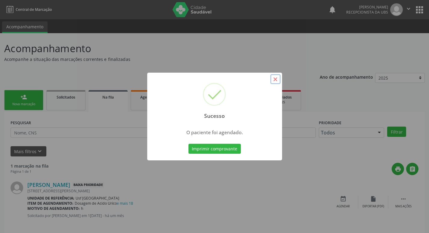
click at [277, 83] on button "×" at bounding box center [276, 79] width 10 height 10
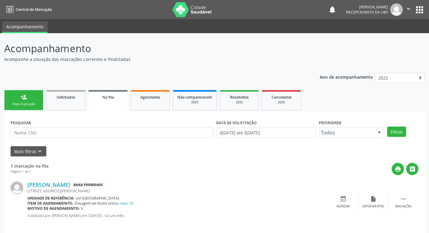
click at [21, 96] on div "person_add" at bounding box center [23, 97] width 7 height 7
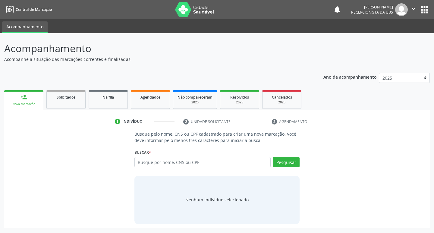
drag, startPoint x: 187, startPoint y: 168, endPoint x: 190, endPoint y: 162, distance: 5.9
click at [189, 165] on div "Busque por nome, CNS ou CPF Nenhum resultado encontrado para: " " Digite nome, …" at bounding box center [216, 164] width 165 height 14
click at [191, 162] on input "text" at bounding box center [202, 162] width 136 height 10
paste input "703400439540300"
type input "703400439540300"
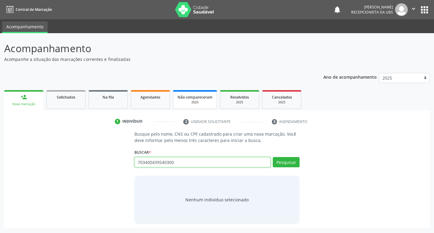
type input "703400439540300"
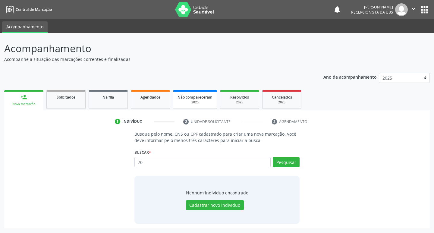
type input "7"
type input "17989826410"
drag, startPoint x: 161, startPoint y: 163, endPoint x: 120, endPoint y: 161, distance: 40.7
click at [120, 161] on div "Busque pelo nome, CNS ou CPF cadastrado para criar uma nova marcação. Você deve…" at bounding box center [216, 177] width 417 height 93
paste input "179.898.264-10"
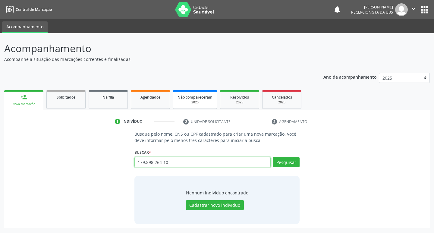
type input "179.898.264-10"
type input "1"
